Goal: Find specific page/section: Find specific page/section

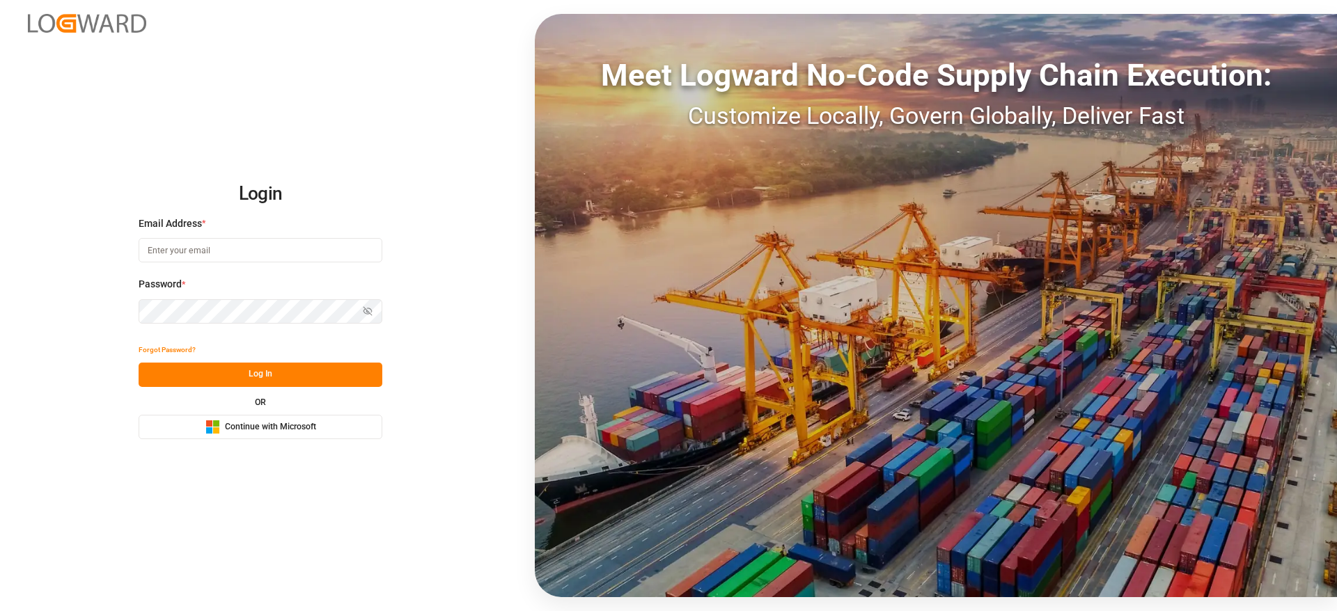
drag, startPoint x: 0, startPoint y: 0, endPoint x: 212, endPoint y: 430, distance: 478.8
click at [211, 430] on rect at bounding box center [209, 430] width 6 height 6
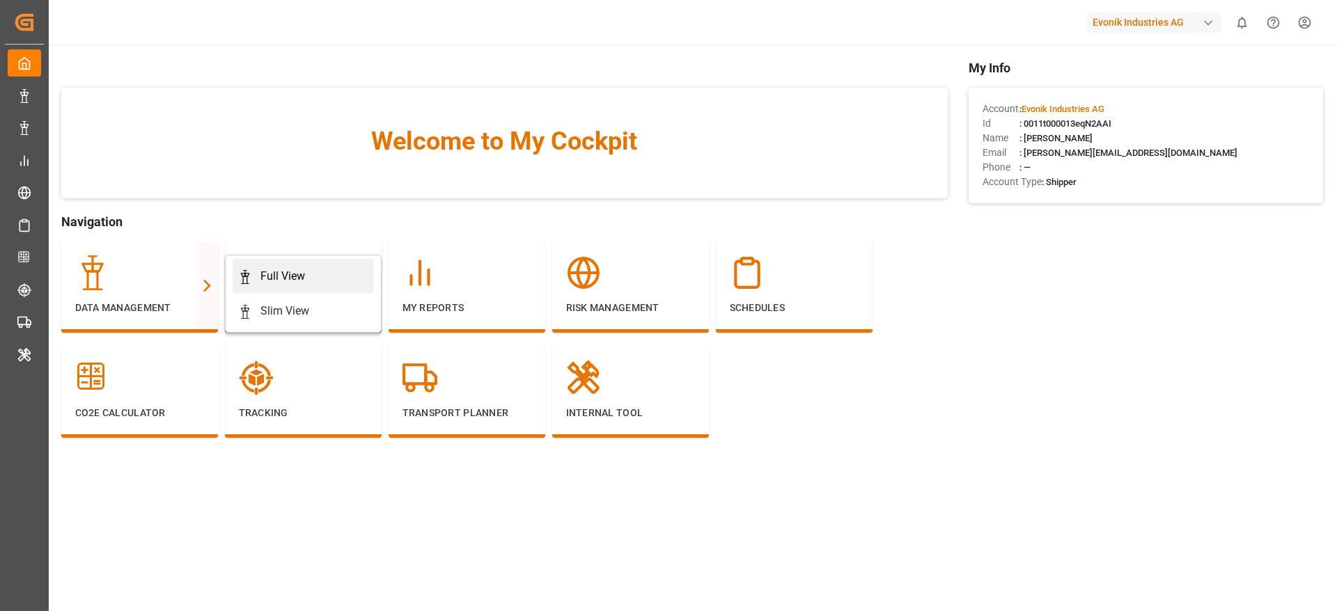
click at [283, 268] on div "Full View" at bounding box center [282, 276] width 45 height 17
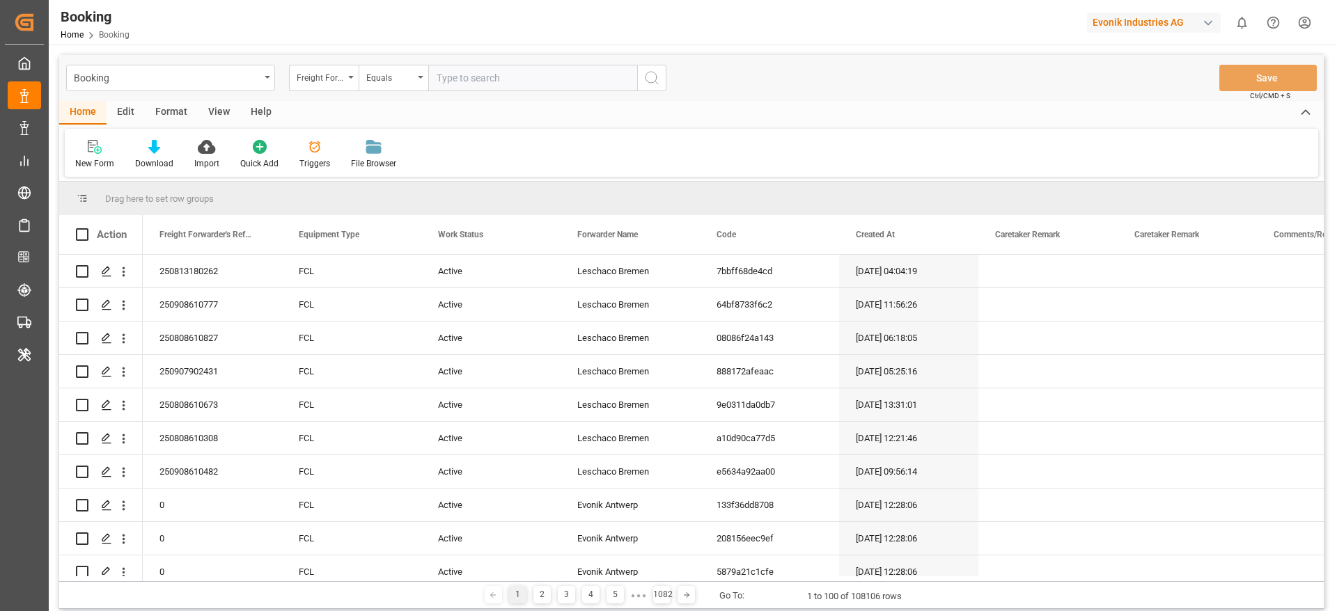
click at [1118, 24] on div "Evonik Industries AG" at bounding box center [1154, 23] width 134 height 20
type input "compo"
click at [1114, 95] on span "Compo Expert" at bounding box center [1111, 93] width 62 height 15
